Goal: Information Seeking & Learning: Learn about a topic

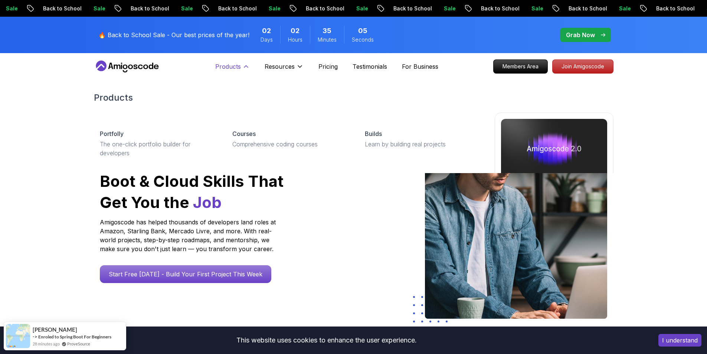
click at [240, 65] on p "Products" at bounding box center [228, 66] width 26 height 9
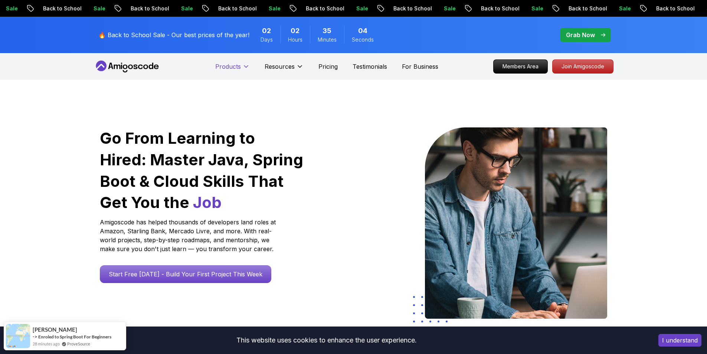
click at [240, 65] on p "Products" at bounding box center [228, 66] width 26 height 9
click at [316, 68] on div "Products Resources Pricing Testimonials For Business" at bounding box center [326, 66] width 223 height 15
click at [326, 64] on p "Pricing" at bounding box center [327, 66] width 19 height 9
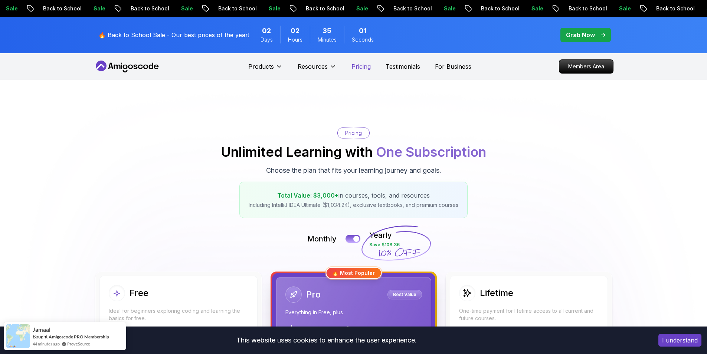
click at [354, 63] on p "Pricing" at bounding box center [360, 66] width 19 height 9
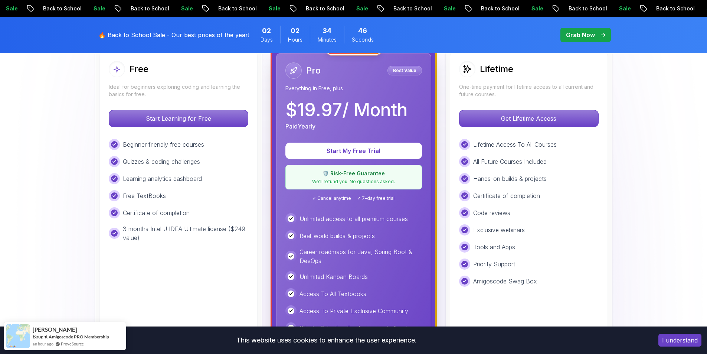
scroll to position [223, 0]
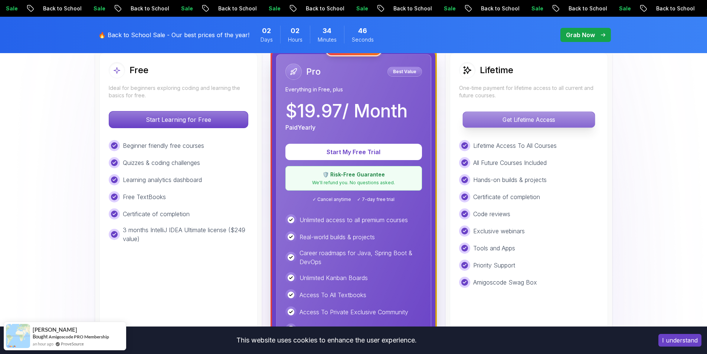
click at [500, 115] on p "Get Lifetime Access" at bounding box center [529, 120] width 132 height 16
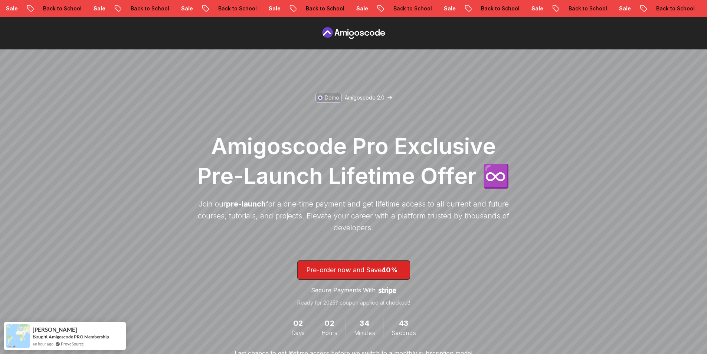
scroll to position [74, 0]
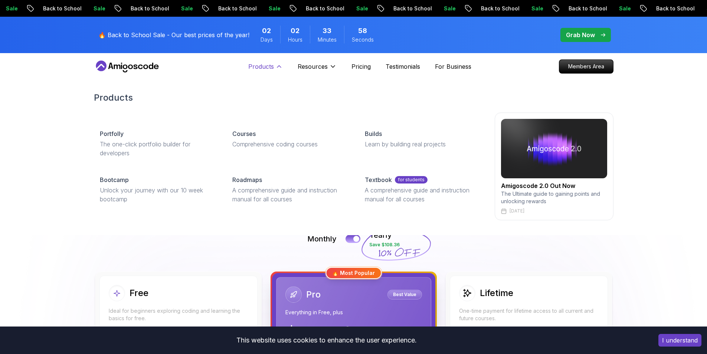
click at [276, 71] on button "Products" at bounding box center [265, 69] width 35 height 15
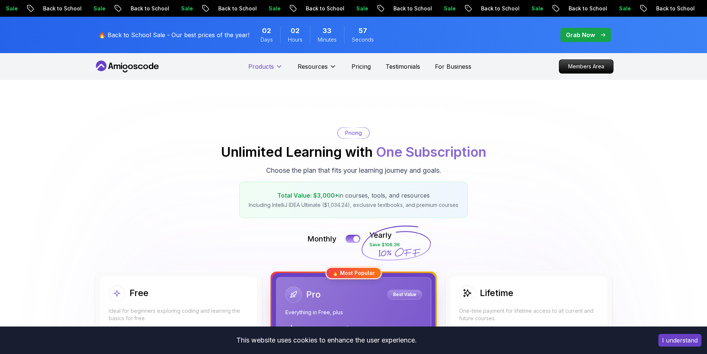
click at [276, 71] on button "Products" at bounding box center [265, 69] width 35 height 15
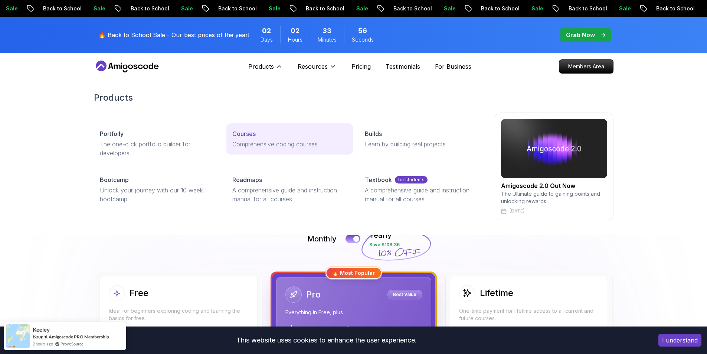
click at [258, 139] on link "Courses Comprehensive coding courses" at bounding box center [289, 138] width 127 height 31
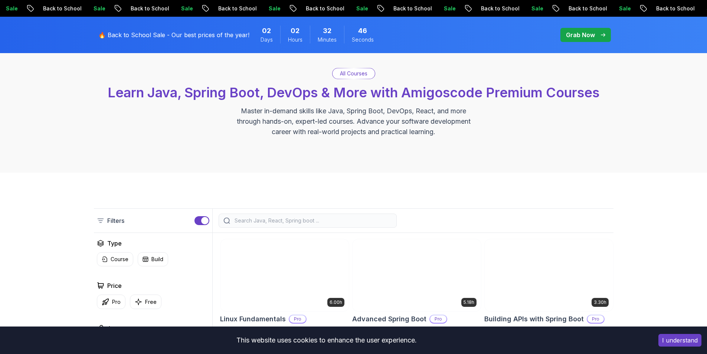
scroll to position [148, 0]
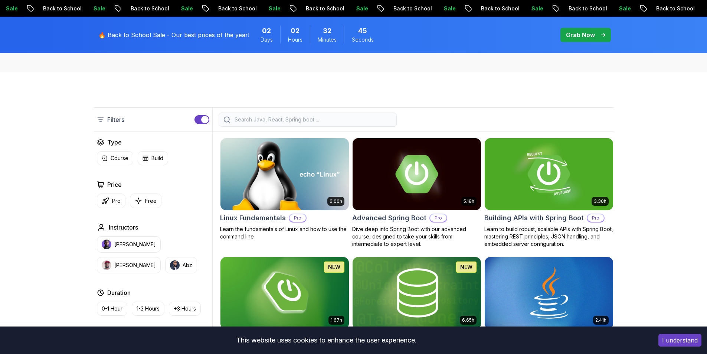
click at [197, 116] on button "button" at bounding box center [201, 119] width 15 height 9
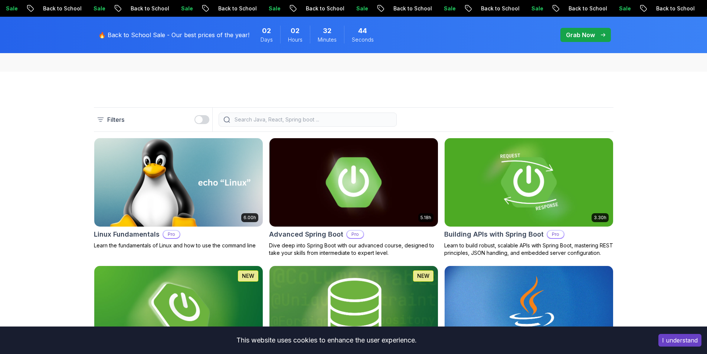
click at [204, 117] on button "button" at bounding box center [201, 119] width 15 height 9
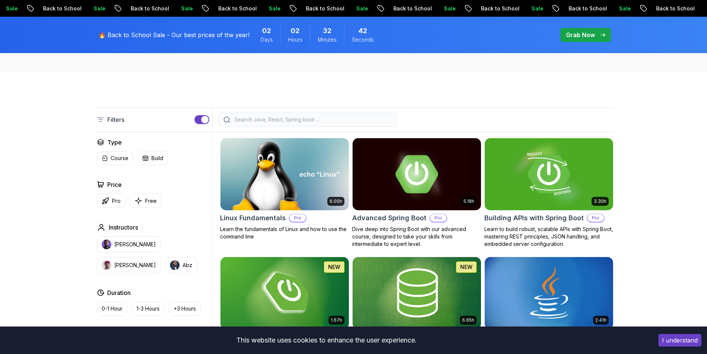
click at [165, 272] on button "Abz" at bounding box center [181, 265] width 32 height 16
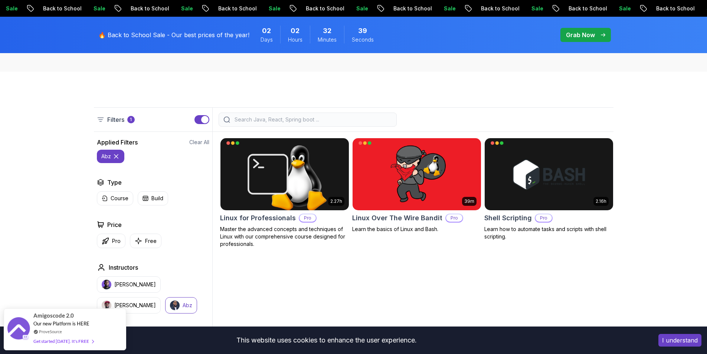
click at [165, 299] on button "Abz" at bounding box center [181, 305] width 32 height 16
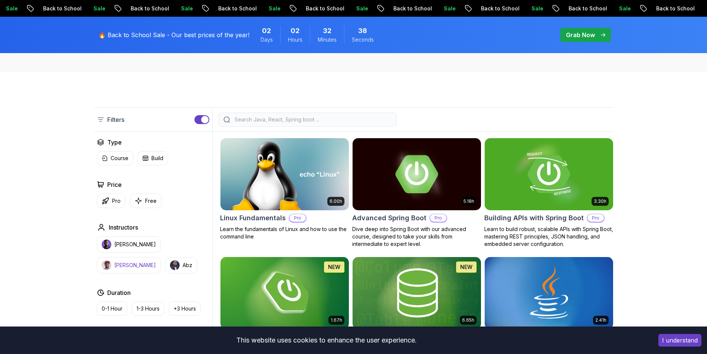
click at [156, 261] on p "Richard" at bounding box center [135, 264] width 42 height 7
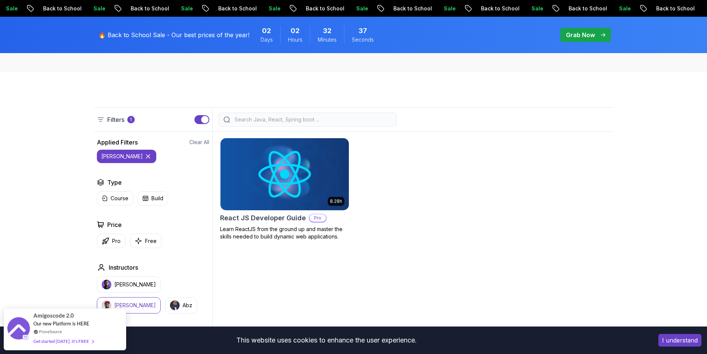
click at [161, 297] on button "Richard" at bounding box center [129, 305] width 64 height 16
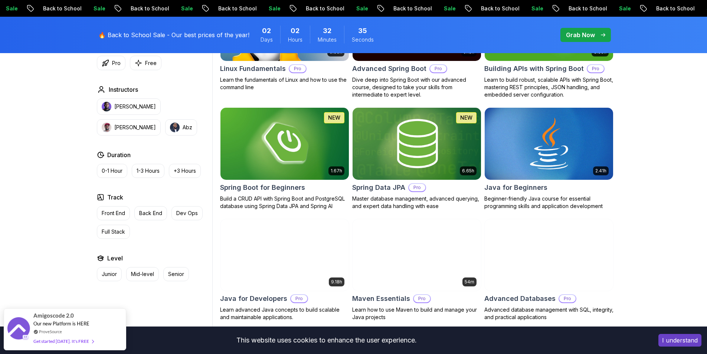
scroll to position [334, 0]
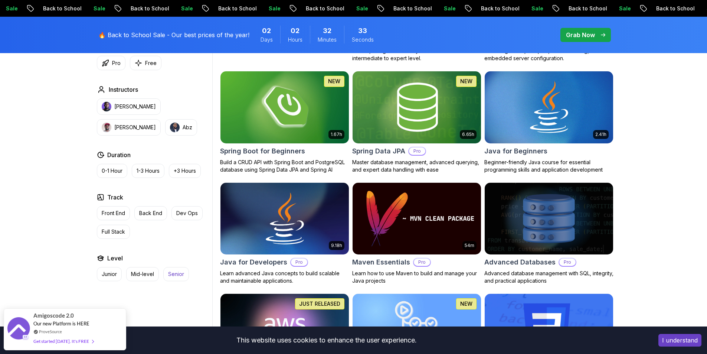
click at [171, 271] on p "Senior" at bounding box center [176, 273] width 16 height 7
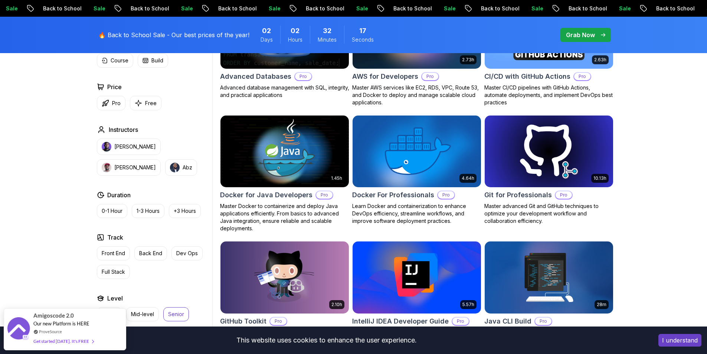
scroll to position [186, 0]
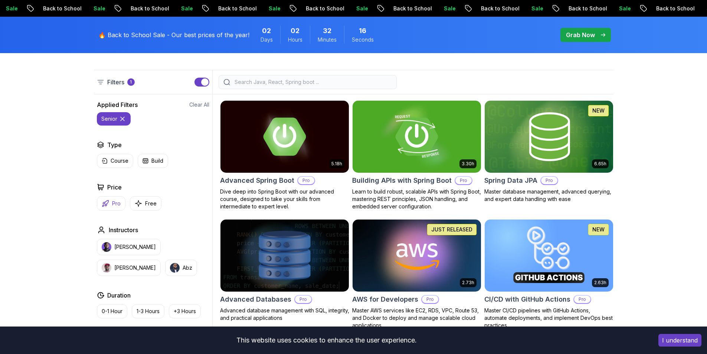
click at [109, 196] on button "Pro" at bounding box center [111, 203] width 29 height 14
click at [123, 118] on icon at bounding box center [123, 119] width 4 height 4
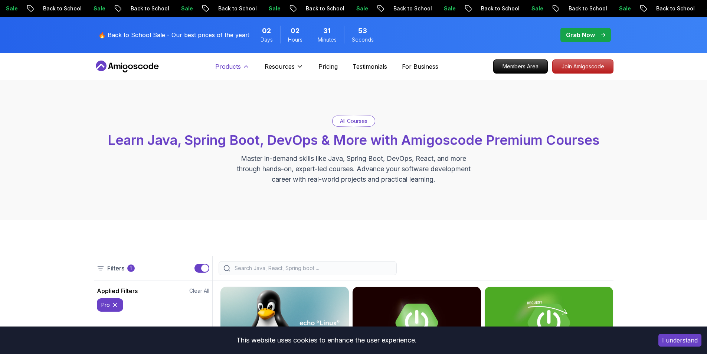
click at [234, 66] on p "Products" at bounding box center [228, 66] width 26 height 9
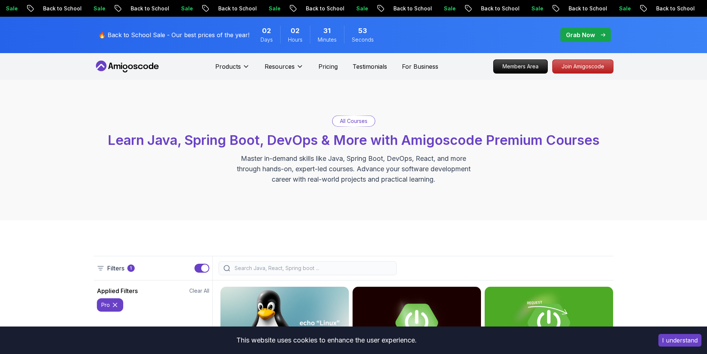
click at [239, 60] on div "Products" at bounding box center [232, 66] width 35 height 15
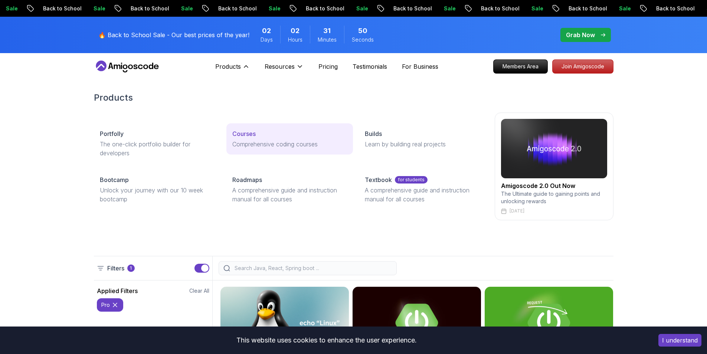
click at [266, 139] on link "Courses Comprehensive coding courses" at bounding box center [289, 138] width 127 height 31
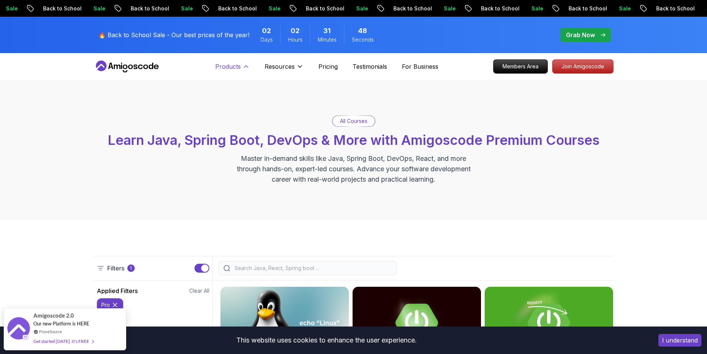
click at [229, 73] on button "Products" at bounding box center [232, 69] width 35 height 15
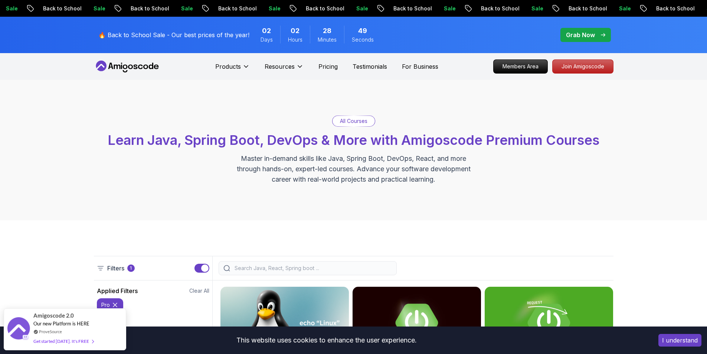
click at [144, 61] on icon at bounding box center [127, 66] width 67 height 12
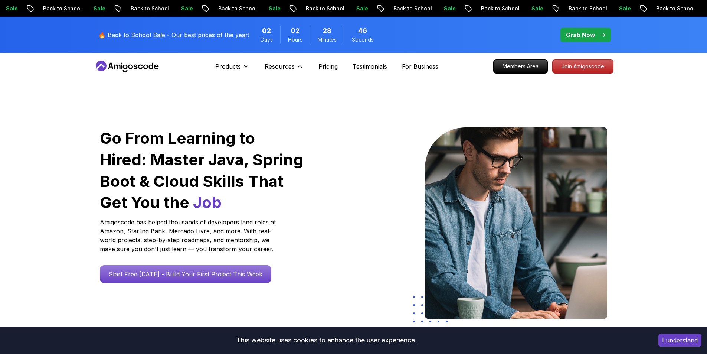
click at [260, 52] on div "🔥 Back to School Sale - Our best prices of the year! 02 Days 02 Hours 28 Minute…" at bounding box center [353, 35] width 519 height 36
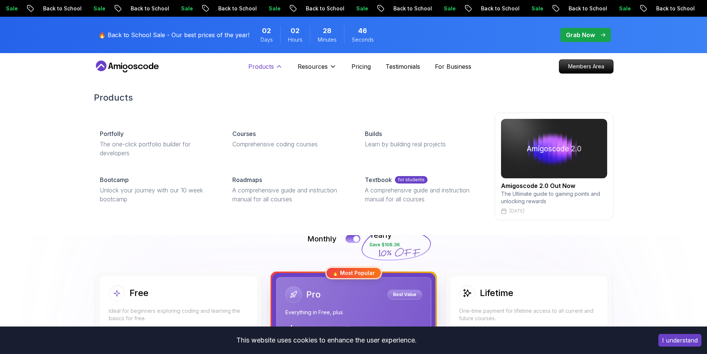
click at [275, 64] on icon at bounding box center [278, 66] width 7 height 7
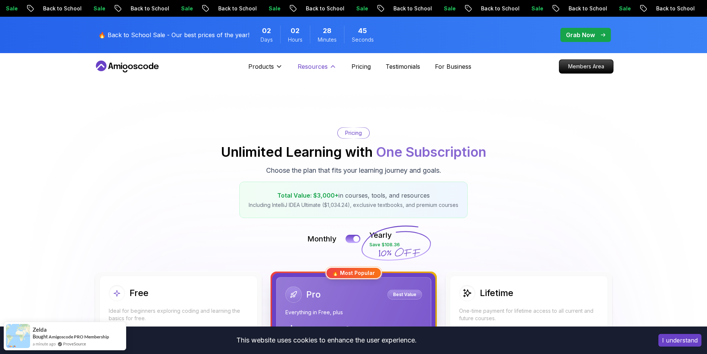
click at [301, 75] on button "Resources" at bounding box center [317, 69] width 39 height 15
click at [275, 73] on button "Products" at bounding box center [265, 69] width 35 height 15
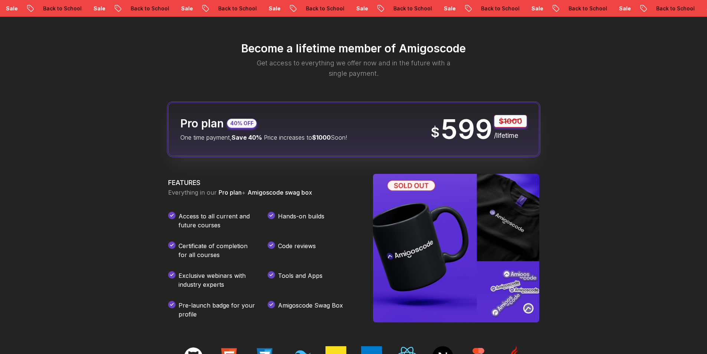
scroll to position [874, 0]
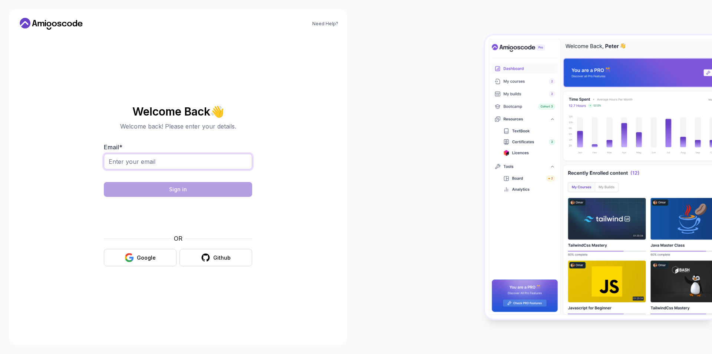
click at [190, 167] on input "Email *" at bounding box center [178, 162] width 148 height 16
click at [437, 187] on div at bounding box center [534, 177] width 356 height 354
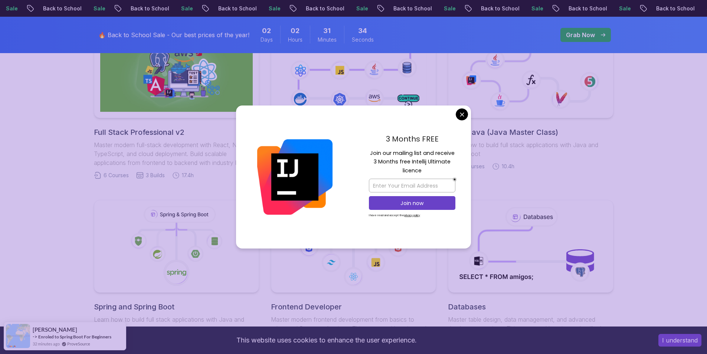
scroll to position [223, 0]
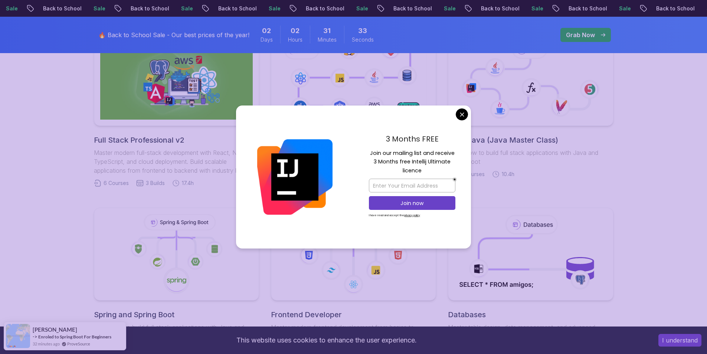
click at [459, 113] on body "Sale Back to School Sale Back to School Sale Back to School Sale Back to School…" at bounding box center [353, 354] width 707 height 1155
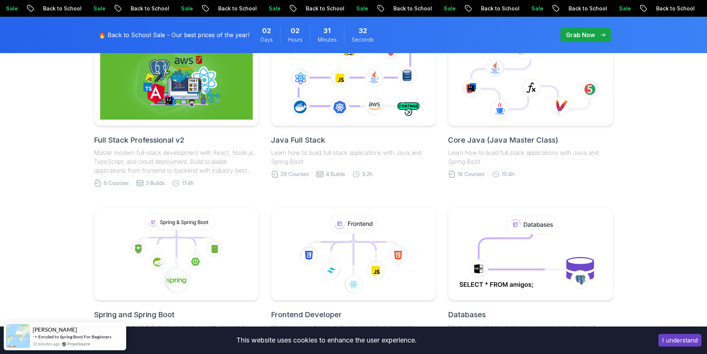
scroll to position [148, 0]
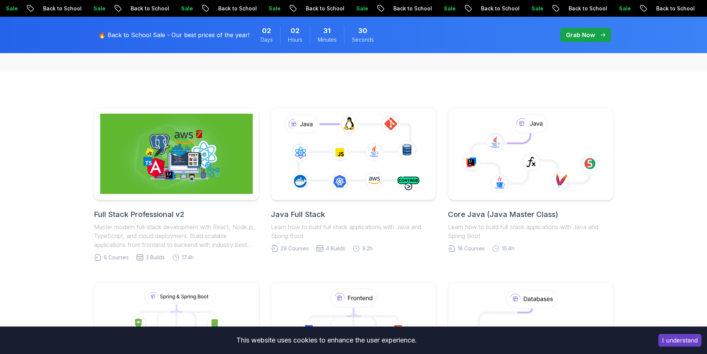
click at [348, 221] on div "Java Full Stack Learn how to build full stack applications with Java and Spring…" at bounding box center [353, 224] width 165 height 31
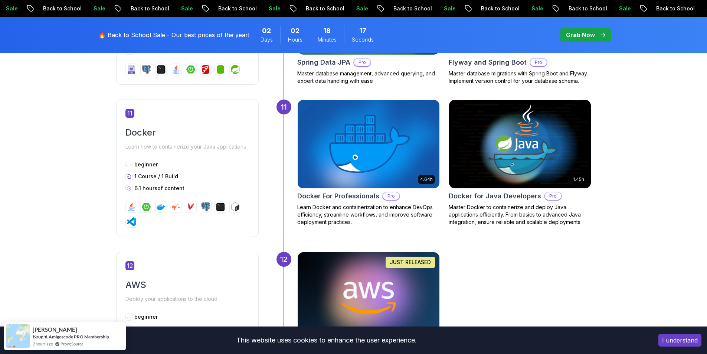
scroll to position [2189, 0]
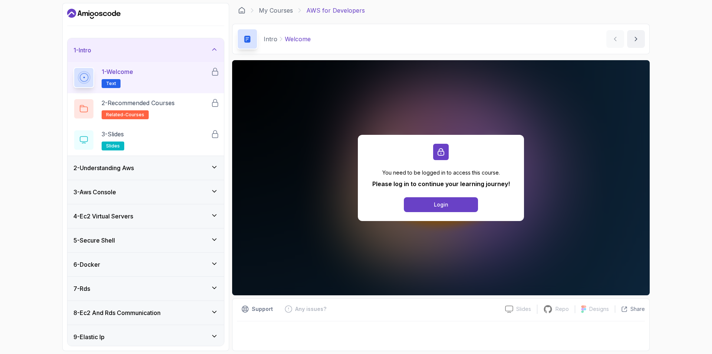
click at [121, 331] on div "9 - Elastic Ip" at bounding box center [146, 337] width 157 height 24
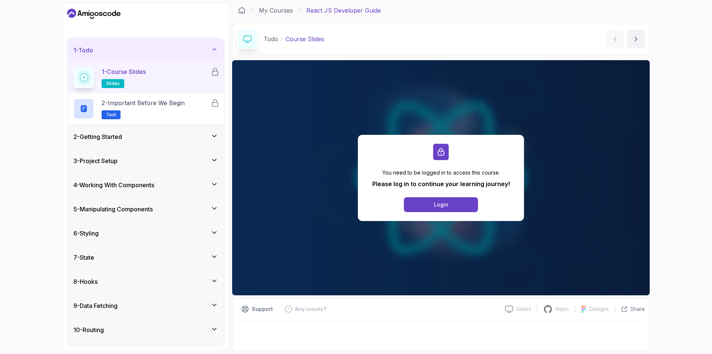
click at [163, 209] on div "5 - Manipulating Components" at bounding box center [145, 208] width 145 height 9
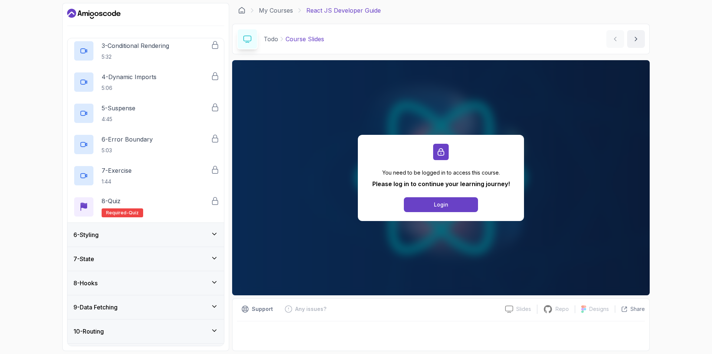
click at [145, 243] on div "6 - Styling" at bounding box center [146, 235] width 157 height 24
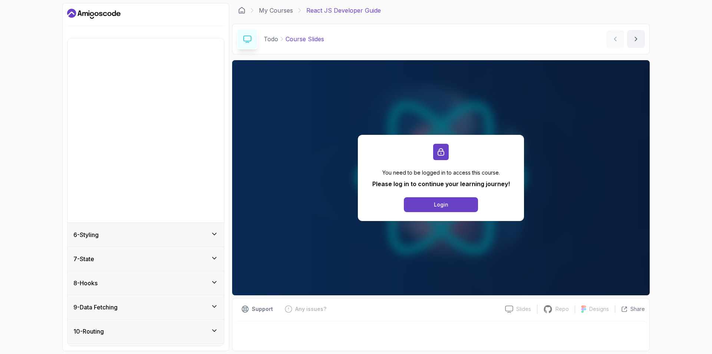
scroll to position [54, 0]
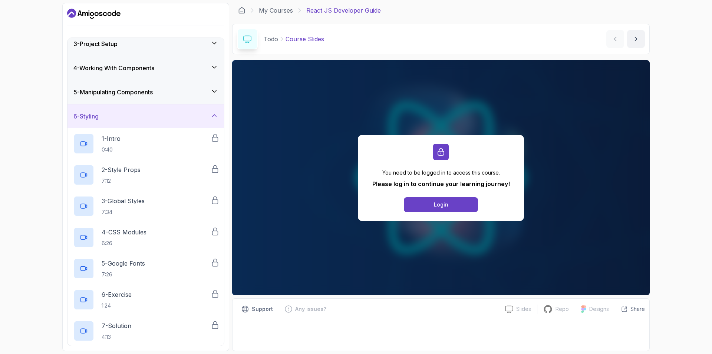
click at [159, 108] on div "6 - Styling" at bounding box center [146, 116] width 157 height 24
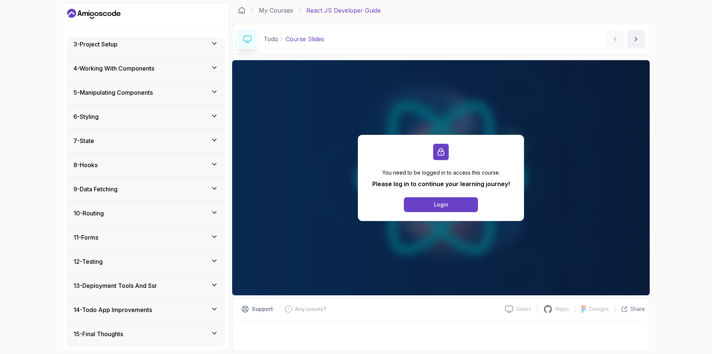
scroll to position [0, 0]
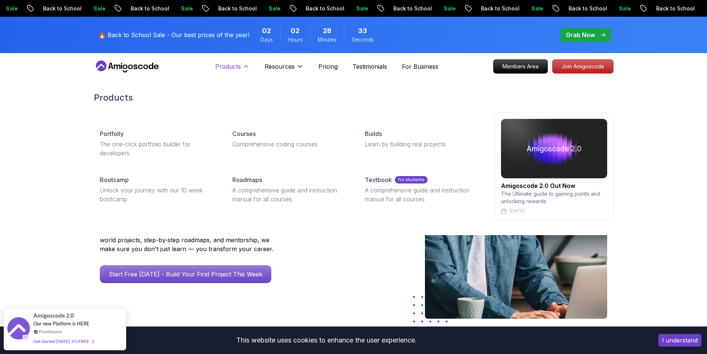
click at [236, 65] on p "Products" at bounding box center [228, 66] width 26 height 9
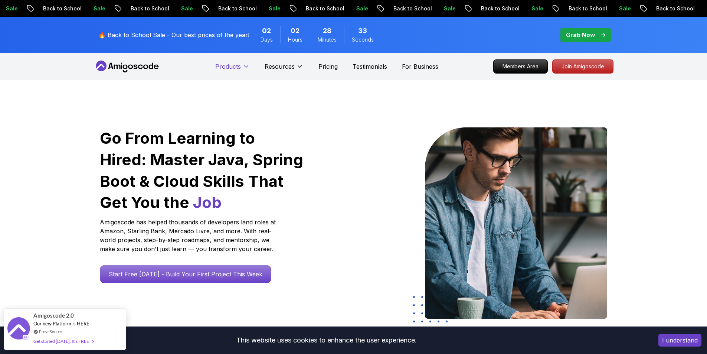
click at [236, 65] on p "Products" at bounding box center [228, 66] width 26 height 9
click at [322, 63] on p "Pricing" at bounding box center [327, 66] width 19 height 9
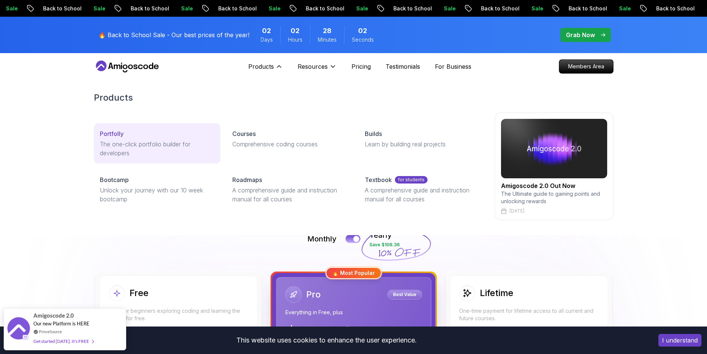
click at [164, 147] on p "The one-click portfolio builder for developers" at bounding box center [157, 149] width 115 height 18
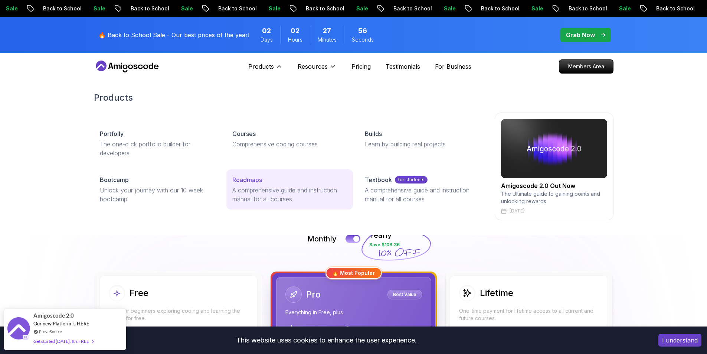
click at [279, 184] on link "Roadmaps A comprehensive guide and instruction manual for all courses" at bounding box center [289, 189] width 127 height 40
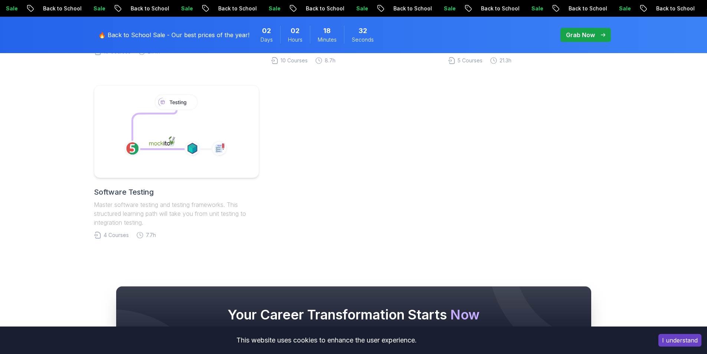
scroll to position [373, 0]
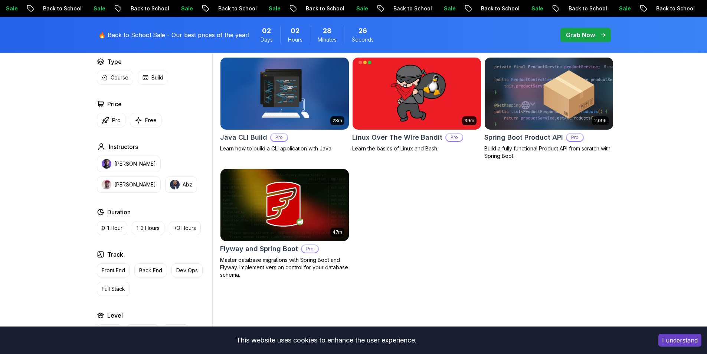
scroll to position [223, 0]
